Goal: Information Seeking & Learning: Learn about a topic

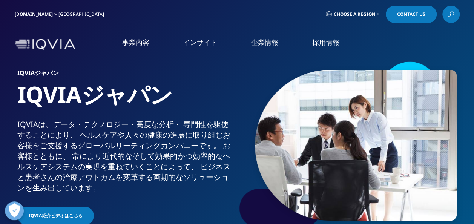
click at [19, 97] on link "概要" at bounding box center [88, 95] width 154 height 9
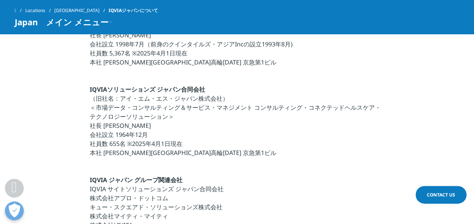
scroll to position [64, 0]
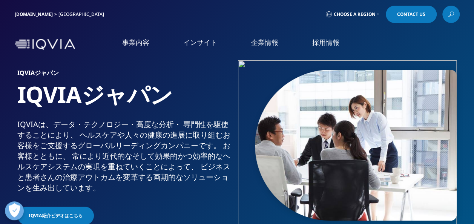
click at [27, 99] on link "IQVIAグループ" at bounding box center [88, 97] width 154 height 9
